Goal: Task Accomplishment & Management: Manage account settings

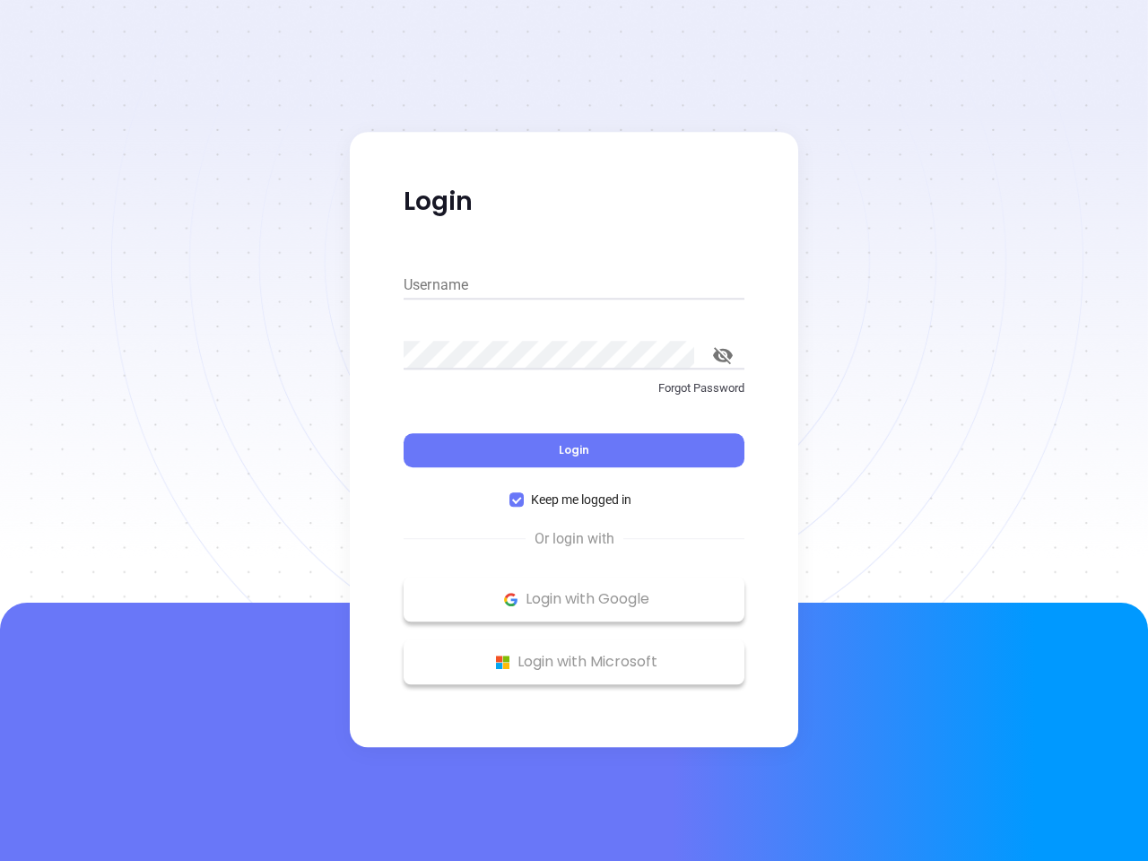
click at [574, 431] on div "Login" at bounding box center [574, 440] width 341 height 56
click at [574, 285] on input "Username" at bounding box center [574, 285] width 341 height 29
click at [723, 355] on icon "toggle password visibility" at bounding box center [723, 355] width 20 height 17
click at [574, 450] on span "Login" at bounding box center [574, 449] width 30 height 15
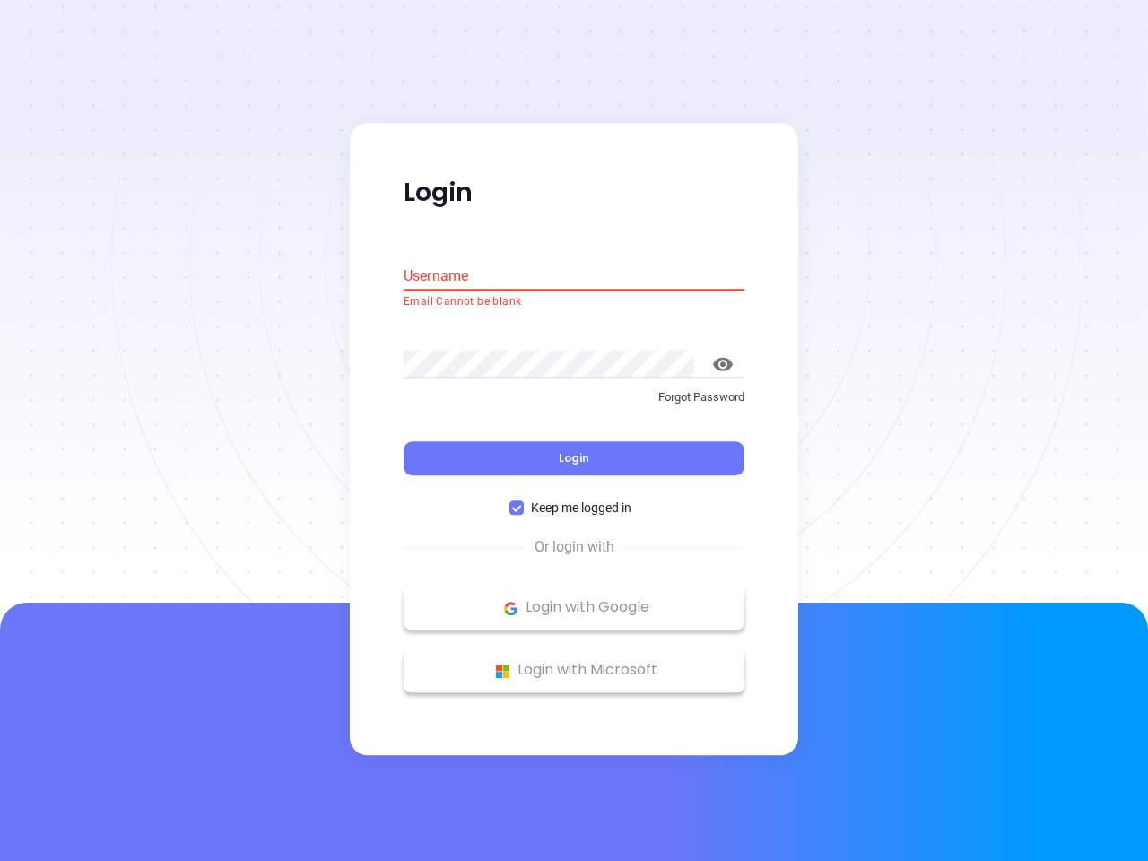
click at [574, 500] on span "Keep me logged in" at bounding box center [581, 509] width 115 height 20
click at [524, 501] on input "Keep me logged in" at bounding box center [516, 508] width 14 height 14
checkbox input "false"
click at [574, 599] on p "Login with Google" at bounding box center [574, 608] width 323 height 27
click at [574, 662] on p "Login with Microsoft" at bounding box center [574, 670] width 323 height 27
